Goal: Find specific fact: Find specific fact

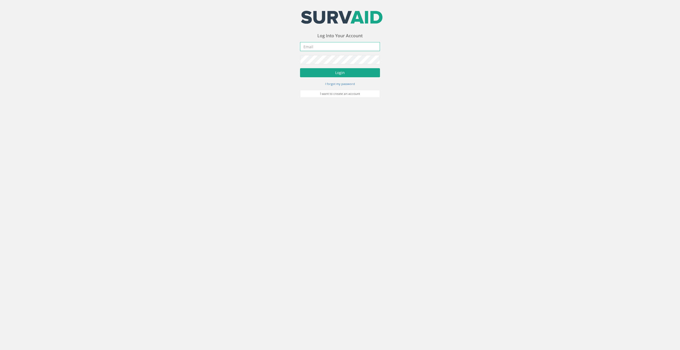
type input "[EMAIL_ADDRESS][DOMAIN_NAME]"
click at [334, 74] on button "Login" at bounding box center [340, 72] width 80 height 9
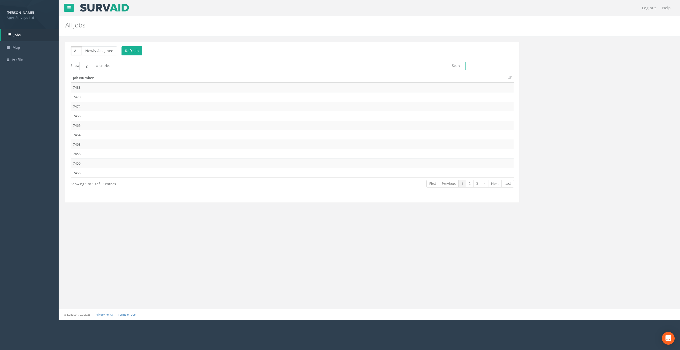
click at [476, 68] on input "Search:" at bounding box center [490, 66] width 49 height 8
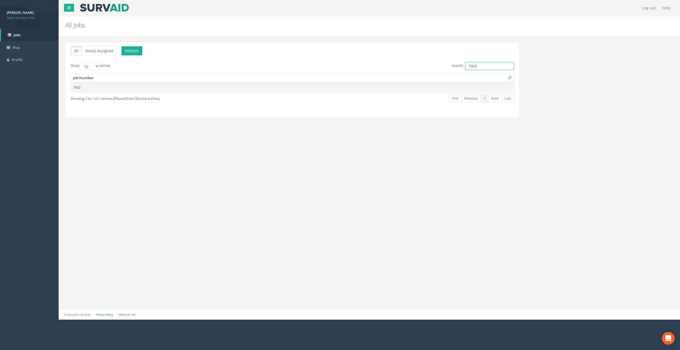
type input "7442"
click at [171, 86] on td "7442" at bounding box center [292, 88] width 443 height 10
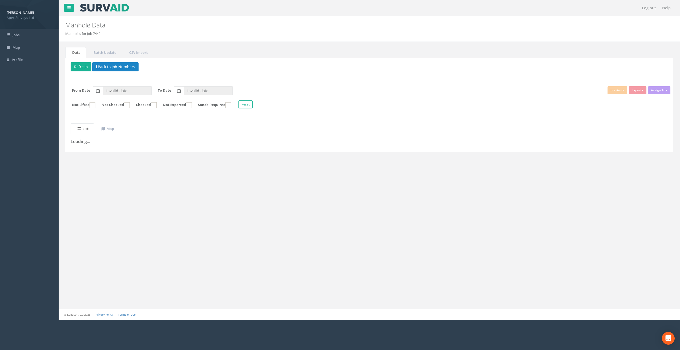
type input "[DATE]"
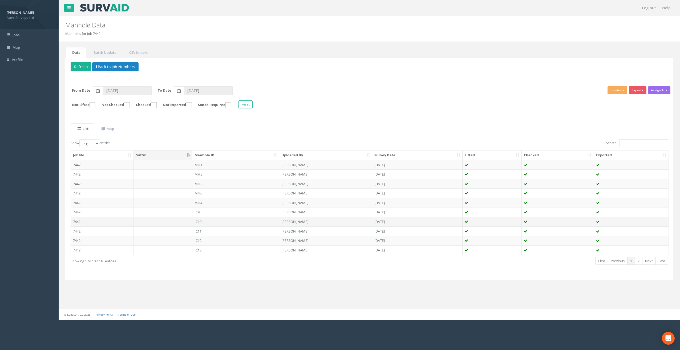
click at [201, 221] on td "IC10" at bounding box center [235, 222] width 87 height 10
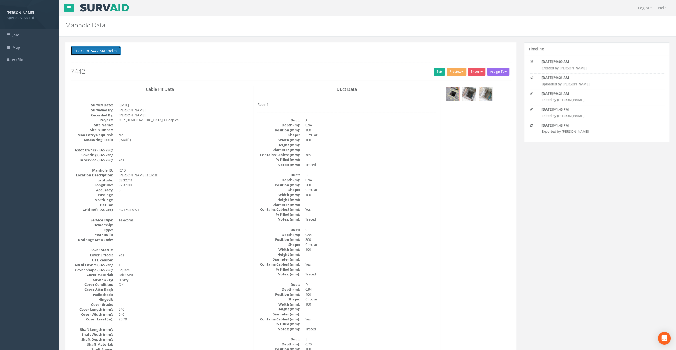
click at [106, 51] on button "Back to 7442 Manholes" at bounding box center [96, 50] width 50 height 9
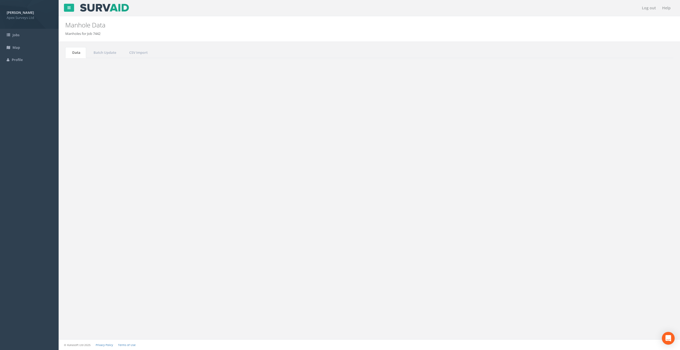
click at [195, 227] on td "IC11" at bounding box center [235, 232] width 87 height 10
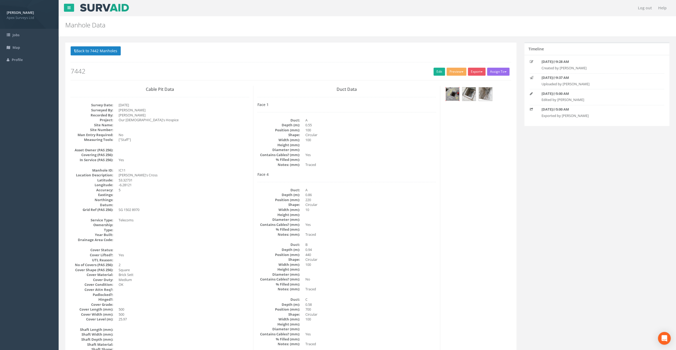
click at [452, 95] on img at bounding box center [452, 93] width 13 height 13
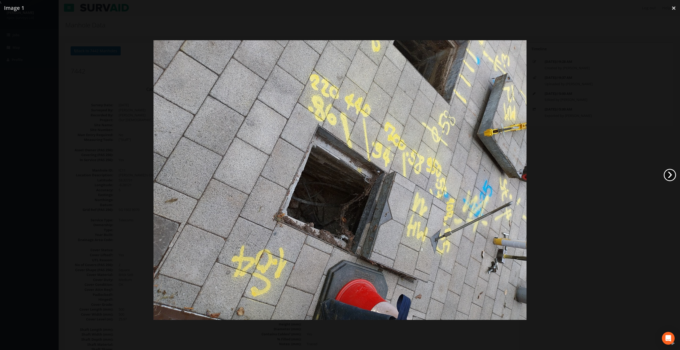
click at [669, 174] on link "›" at bounding box center [670, 175] width 12 height 12
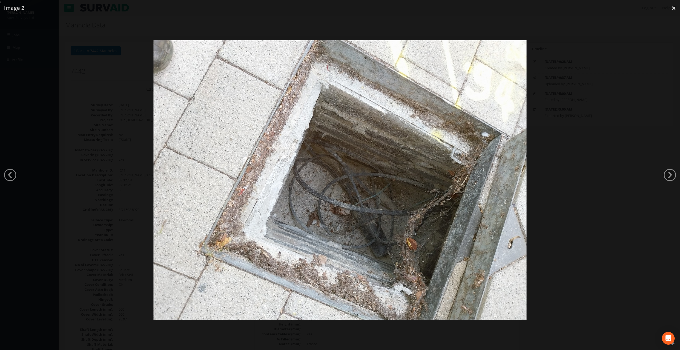
click at [674, 176] on link "›" at bounding box center [670, 175] width 12 height 12
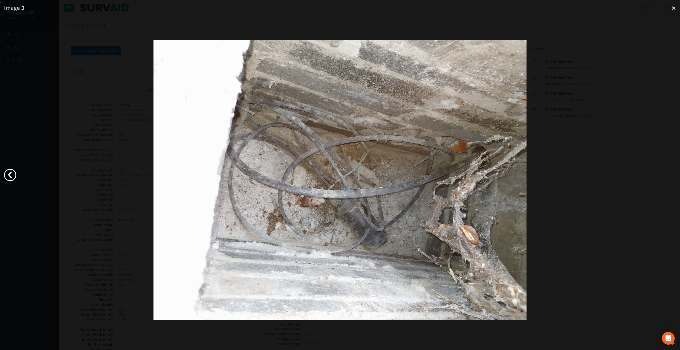
click at [9, 176] on link "‹" at bounding box center [10, 175] width 12 height 12
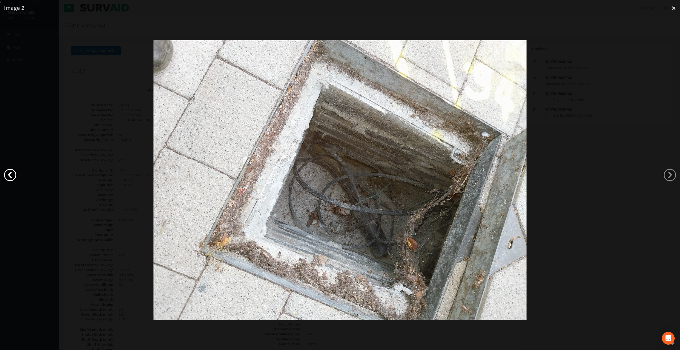
click at [9, 176] on link "‹" at bounding box center [10, 175] width 12 height 12
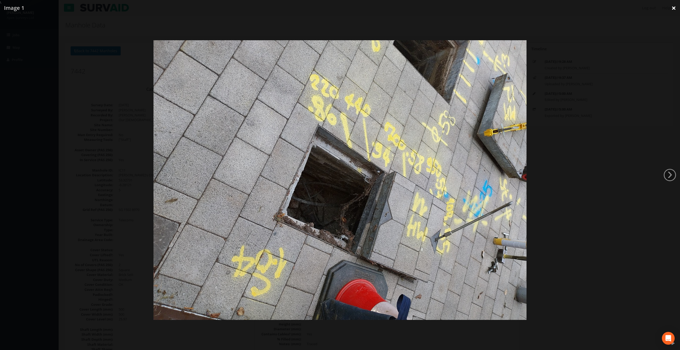
click at [675, 9] on link "×" at bounding box center [674, 8] width 13 height 16
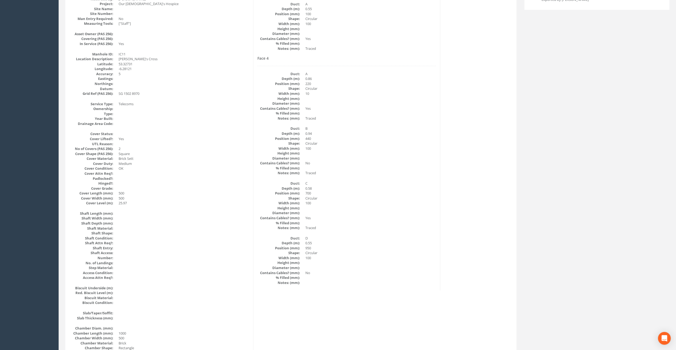
scroll to position [18, 0]
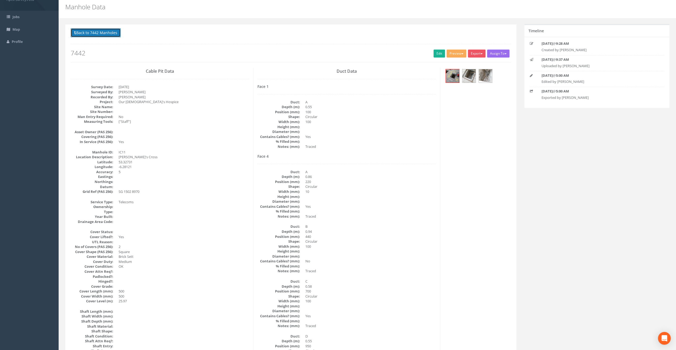
click at [97, 30] on button "Back to 7442 Manholes" at bounding box center [96, 32] width 50 height 9
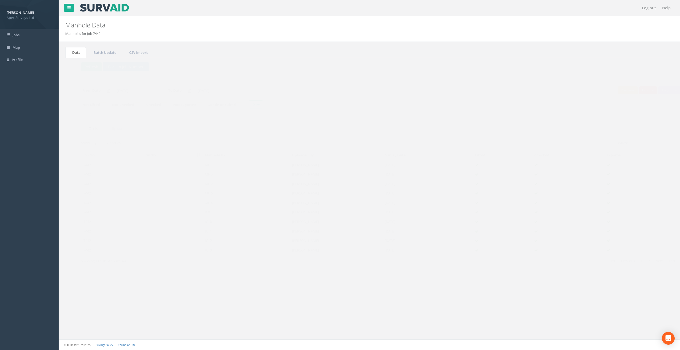
click at [200, 194] on td "MH6" at bounding box center [235, 193] width 87 height 10
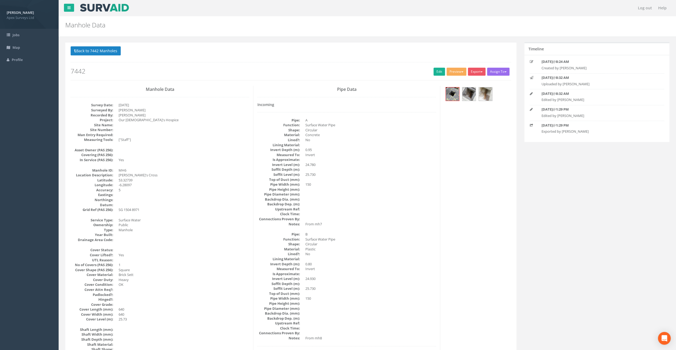
drag, startPoint x: 82, startPoint y: 51, endPoint x: 251, endPoint y: 51, distance: 169.0
click at [251, 51] on p "Back to 7442 Manholes Back to Map" at bounding box center [291, 51] width 441 height 10
click at [109, 52] on button "Back to 7442 Manholes" at bounding box center [96, 50] width 50 height 9
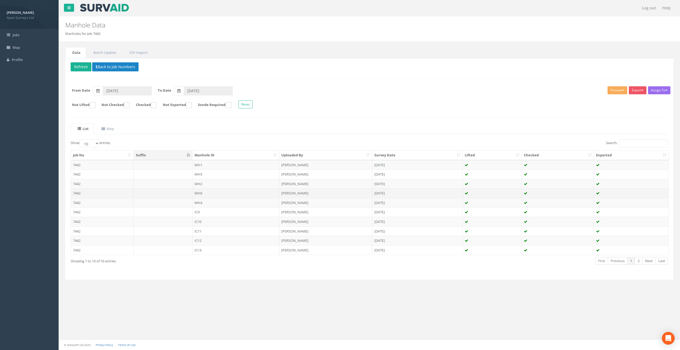
click at [202, 192] on td "MH6" at bounding box center [235, 193] width 87 height 10
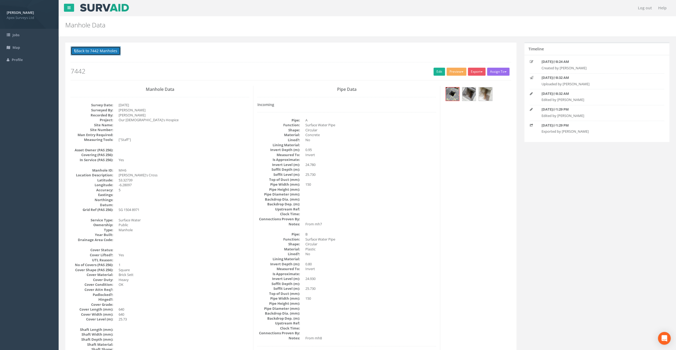
click at [101, 48] on button "Back to 7442 Manholes" at bounding box center [96, 50] width 50 height 9
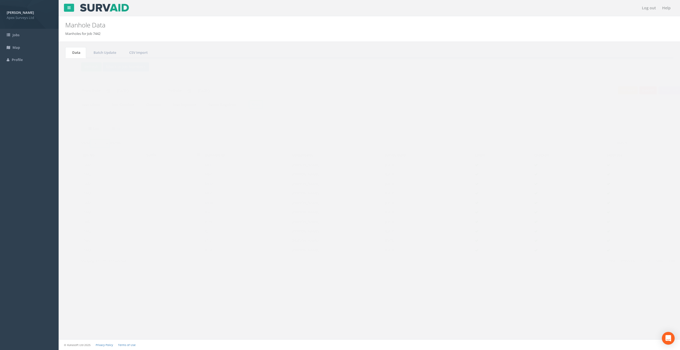
click at [99, 142] on select "10 25 50 100" at bounding box center [89, 143] width 20 height 8
select select "25"
click at [80, 139] on select "10 25 50 100" at bounding box center [89, 143] width 20 height 8
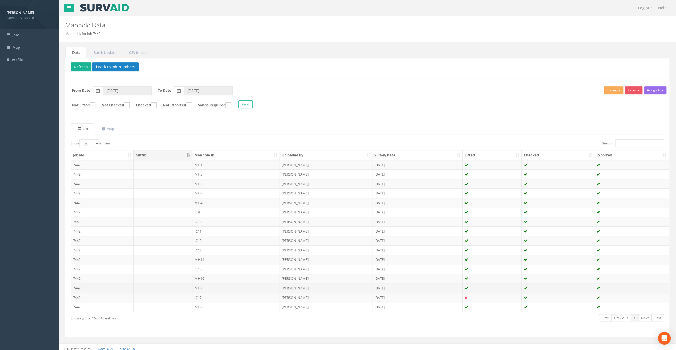
click at [201, 283] on td "MH7" at bounding box center [235, 288] width 87 height 10
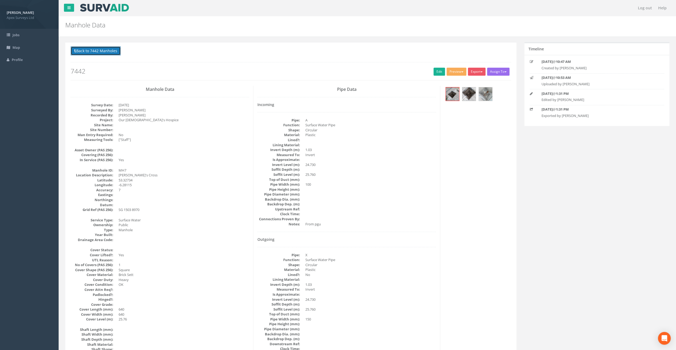
click at [91, 50] on button "Back to 7442 Manholes" at bounding box center [96, 50] width 50 height 9
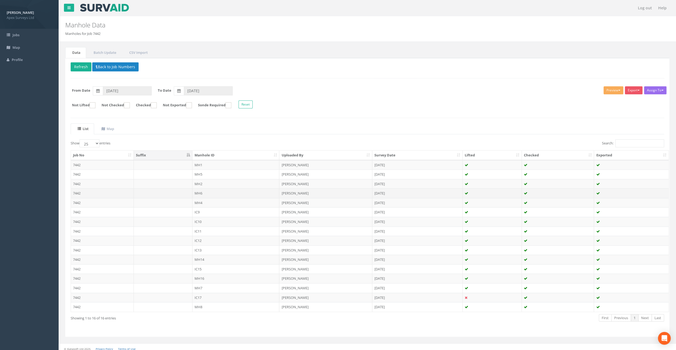
click at [198, 190] on td "MH6" at bounding box center [235, 193] width 87 height 10
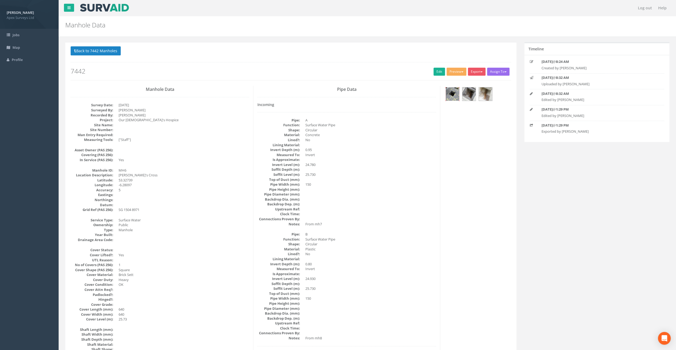
click at [452, 94] on img at bounding box center [452, 93] width 13 height 13
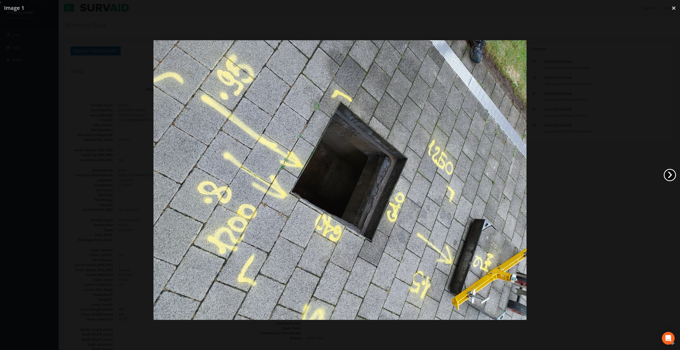
click at [669, 174] on link "›" at bounding box center [670, 175] width 12 height 12
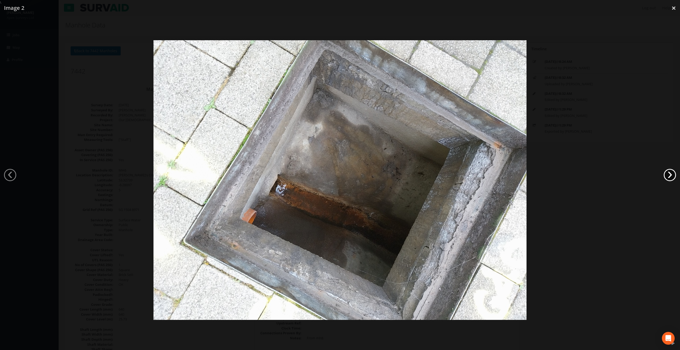
click at [669, 174] on link "›" at bounding box center [670, 175] width 12 height 12
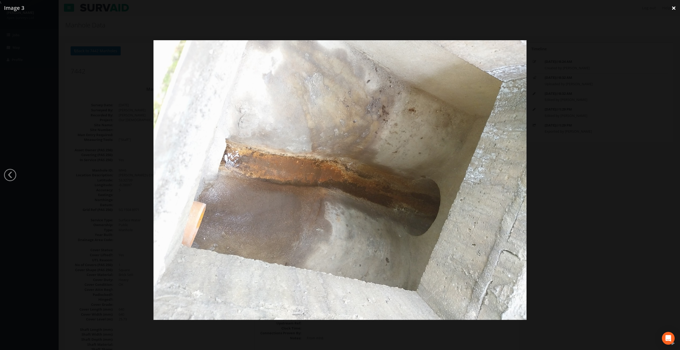
click at [674, 8] on link "×" at bounding box center [674, 8] width 13 height 16
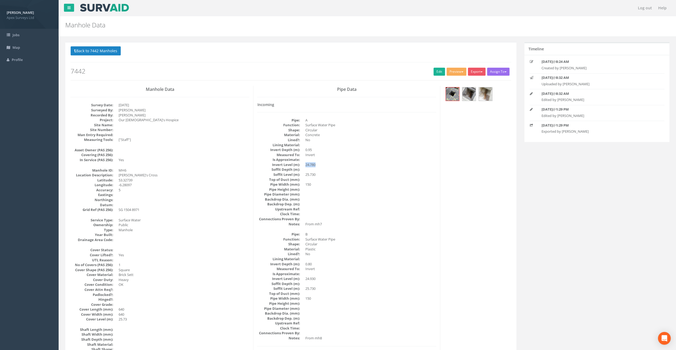
drag, startPoint x: 306, startPoint y: 166, endPoint x: 323, endPoint y: 164, distance: 17.4
click at [323, 164] on dd "24.780" at bounding box center [371, 164] width 131 height 5
drag, startPoint x: 323, startPoint y: 164, endPoint x: 309, endPoint y: 163, distance: 13.9
click at [309, 163] on dd "24.780" at bounding box center [371, 164] width 131 height 5
click at [108, 49] on button "Back to 7442 Manholes" at bounding box center [96, 50] width 50 height 9
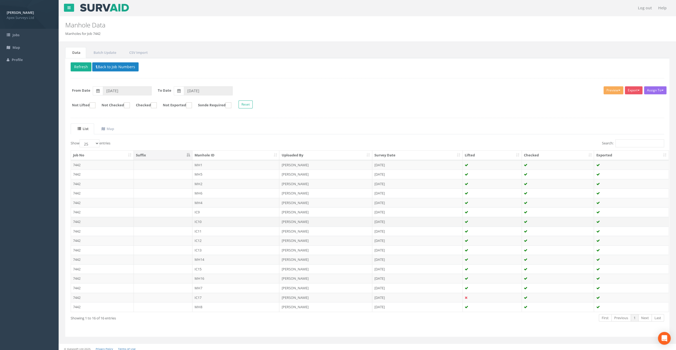
click at [203, 220] on td "IC10" at bounding box center [235, 222] width 87 height 10
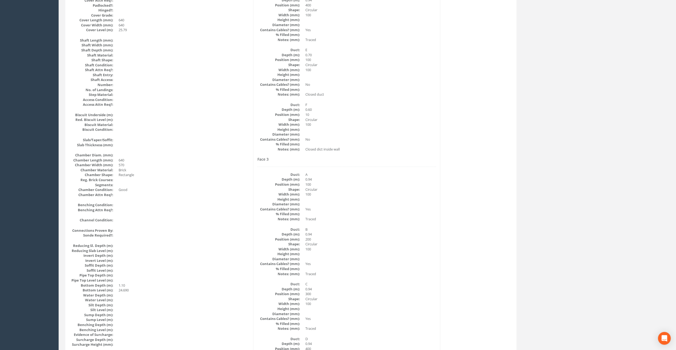
scroll to position [267, 0]
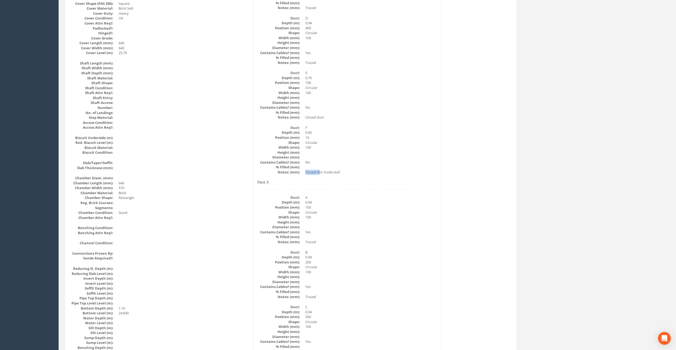
drag, startPoint x: 306, startPoint y: 173, endPoint x: 321, endPoint y: 173, distance: 15.2
click at [321, 173] on dd "Closed dict inside wall" at bounding box center [371, 172] width 131 height 5
click at [318, 173] on dd "Closed dict inside wall" at bounding box center [371, 172] width 131 height 5
